Goal: Task Accomplishment & Management: Complete application form

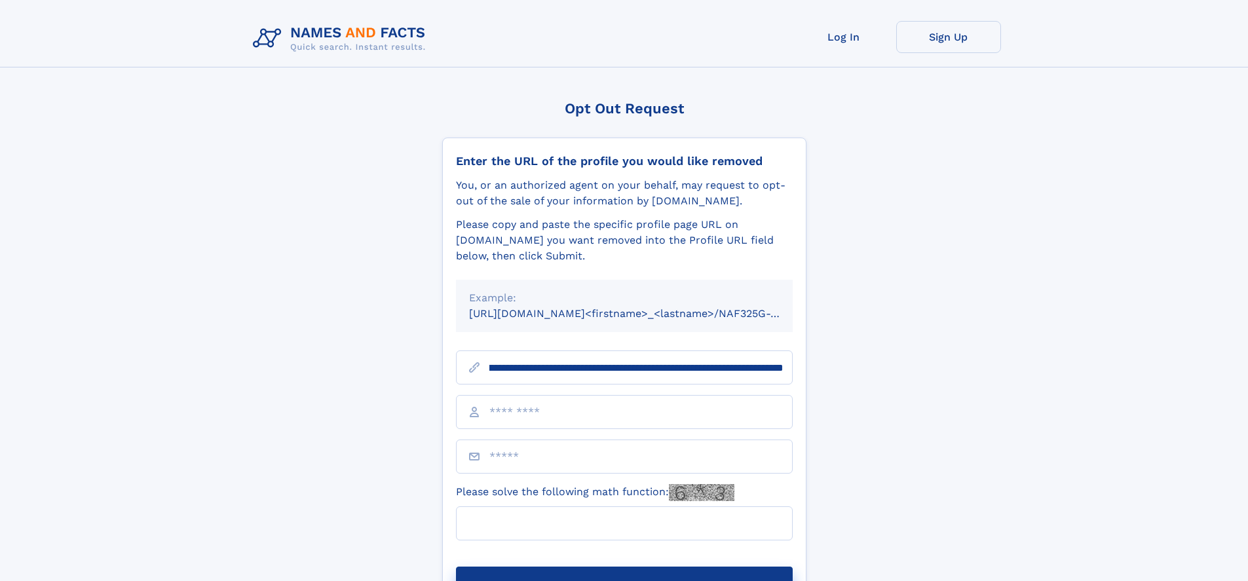
scroll to position [0, 162]
type input "**********"
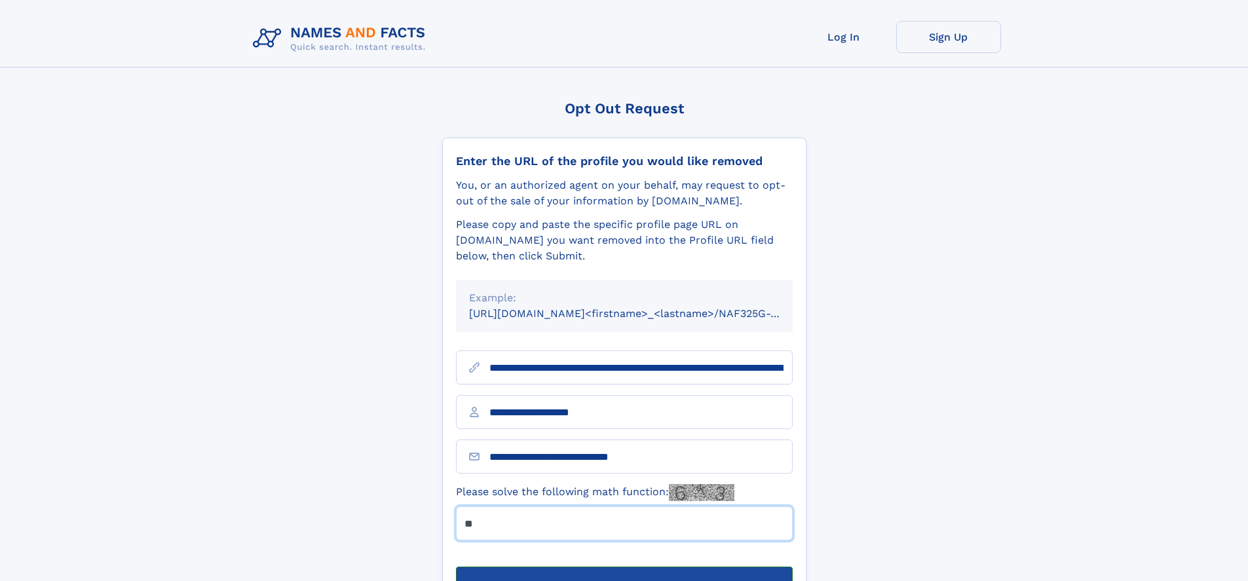
type input "**"
click at [624, 567] on button "Submit Opt Out Request" at bounding box center [624, 588] width 337 height 42
